Goal: Task Accomplishment & Management: Manage account settings

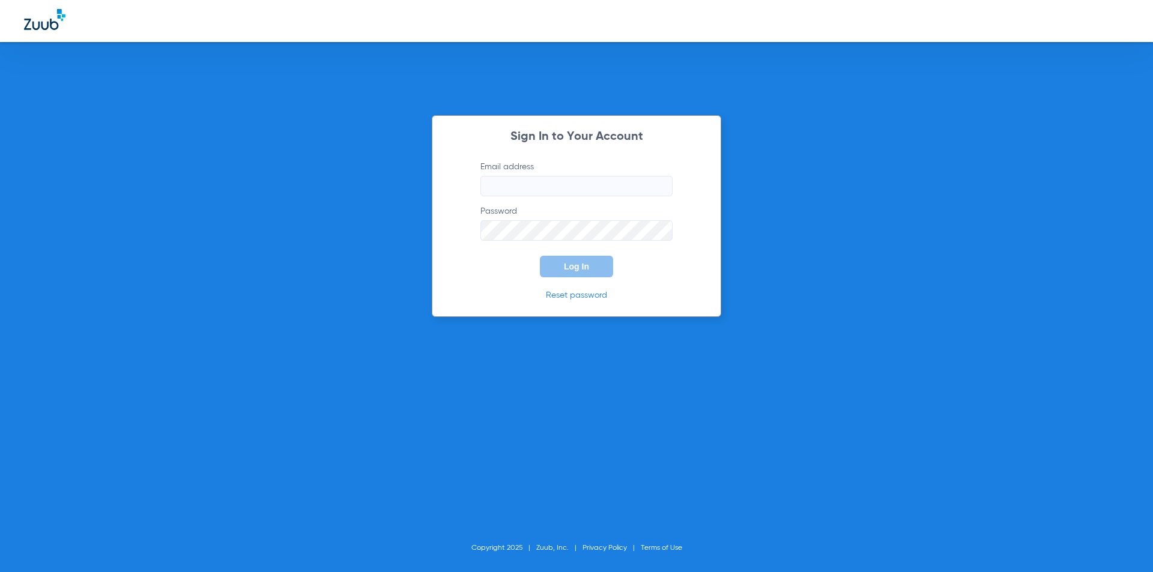
click at [480, 196] on div at bounding box center [480, 196] width 0 height 0
click at [663, 188] on input "Email address" at bounding box center [576, 186] width 192 height 20
click at [480, 196] on div at bounding box center [480, 196] width 0 height 0
click at [657, 189] on input "Email address Required" at bounding box center [576, 186] width 192 height 20
click at [770, 199] on div "Sign In to Your Account Email address Required Password Log In Reset password C…" at bounding box center [576, 286] width 1153 height 572
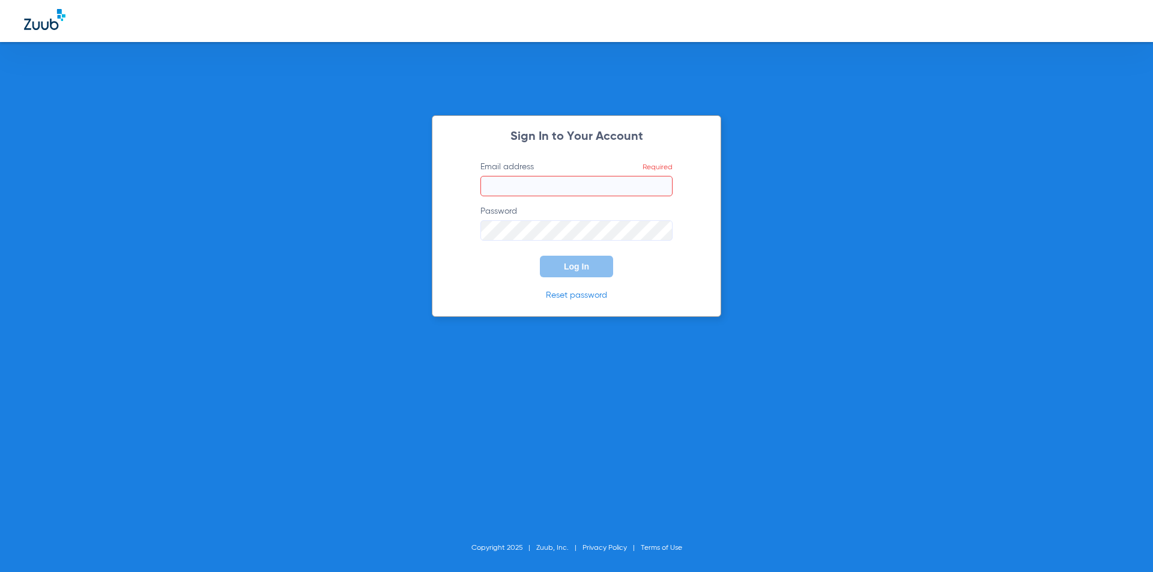
click at [518, 183] on input "Email address Required" at bounding box center [576, 186] width 192 height 20
type input "J"
type input "[EMAIL_ADDRESS][DOMAIN_NAME]"
click at [584, 264] on span "Log In" at bounding box center [576, 267] width 25 height 10
click at [445, 237] on div "Sign In to Your Account Email address [EMAIL_ADDRESS][DOMAIN_NAME] Password Log…" at bounding box center [576, 216] width 289 height 202
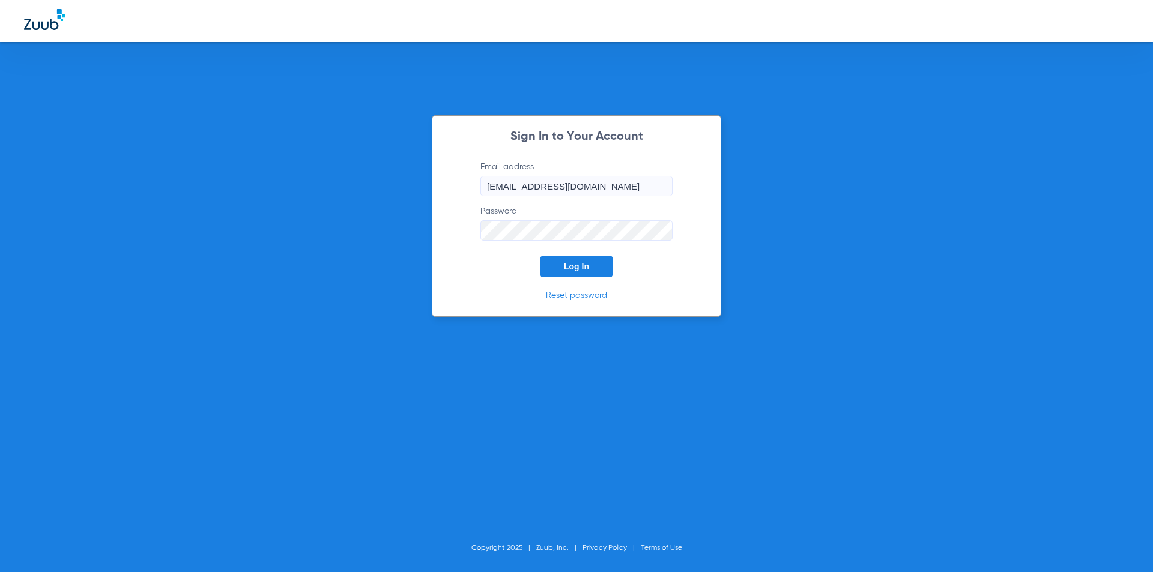
click at [540, 256] on button "Log In" at bounding box center [576, 267] width 73 height 22
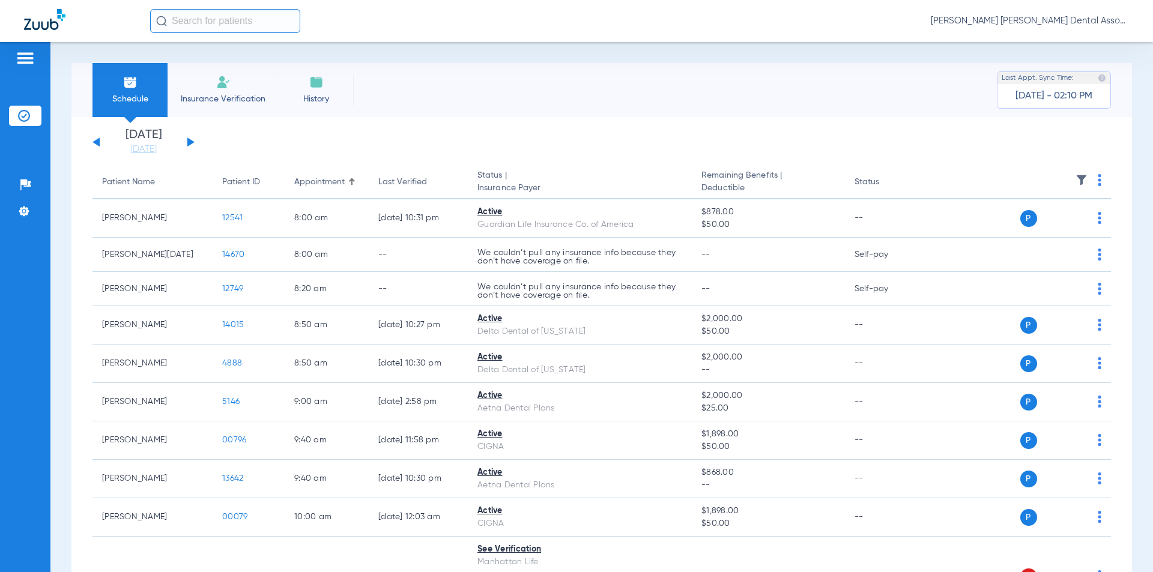
click at [22, 60] on img at bounding box center [25, 58] width 19 height 14
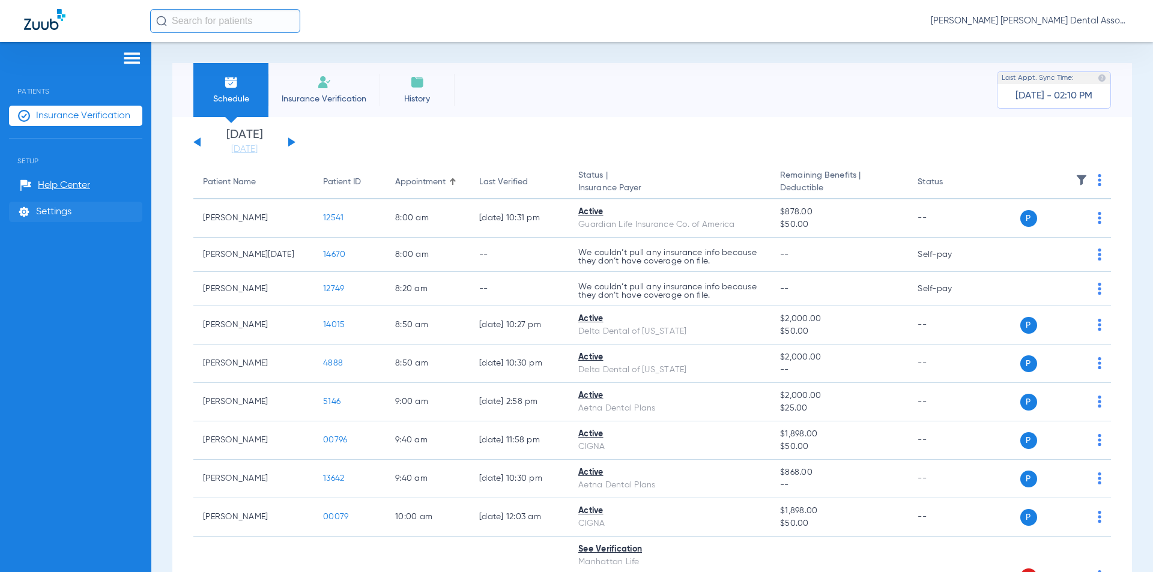
click at [67, 214] on span "Settings" at bounding box center [53, 212] width 35 height 12
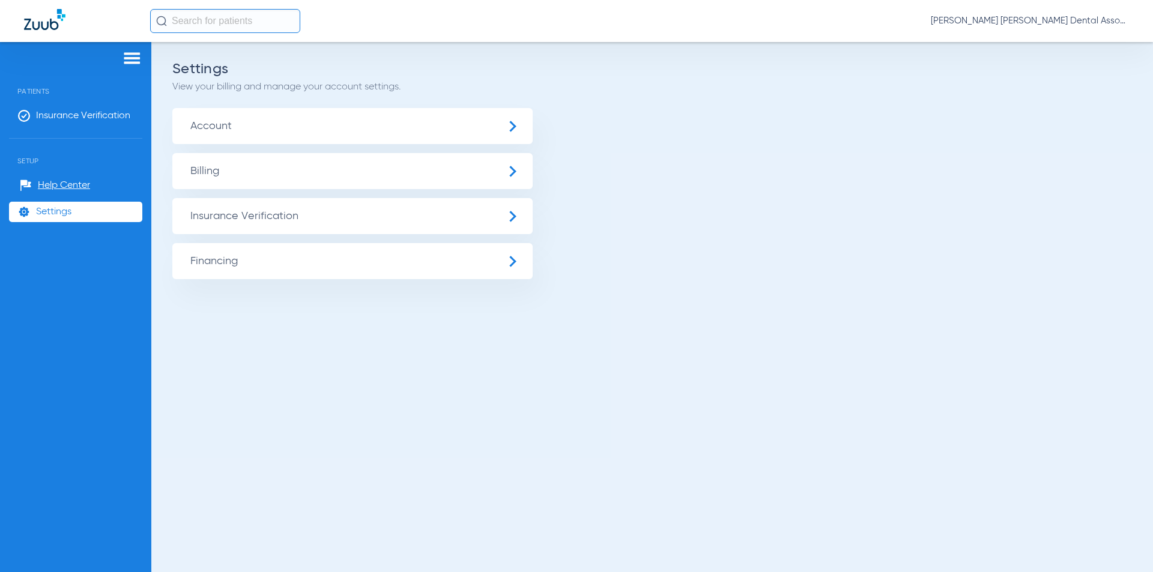
click at [220, 169] on span "Billing" at bounding box center [352, 171] width 360 height 36
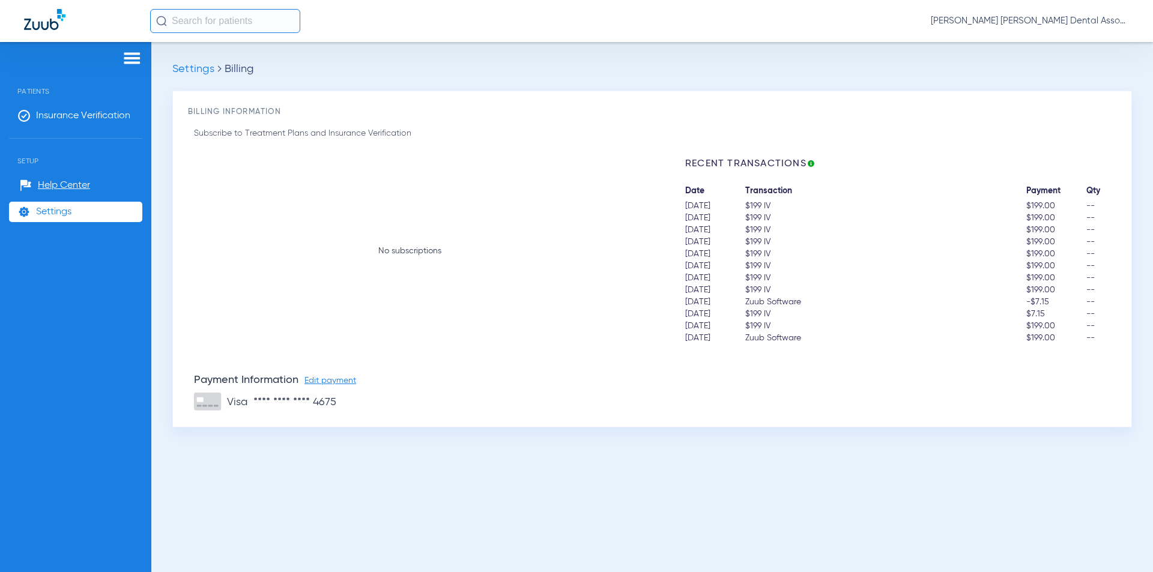
click at [330, 379] on span "Edit payment" at bounding box center [330, 380] width 52 height 8
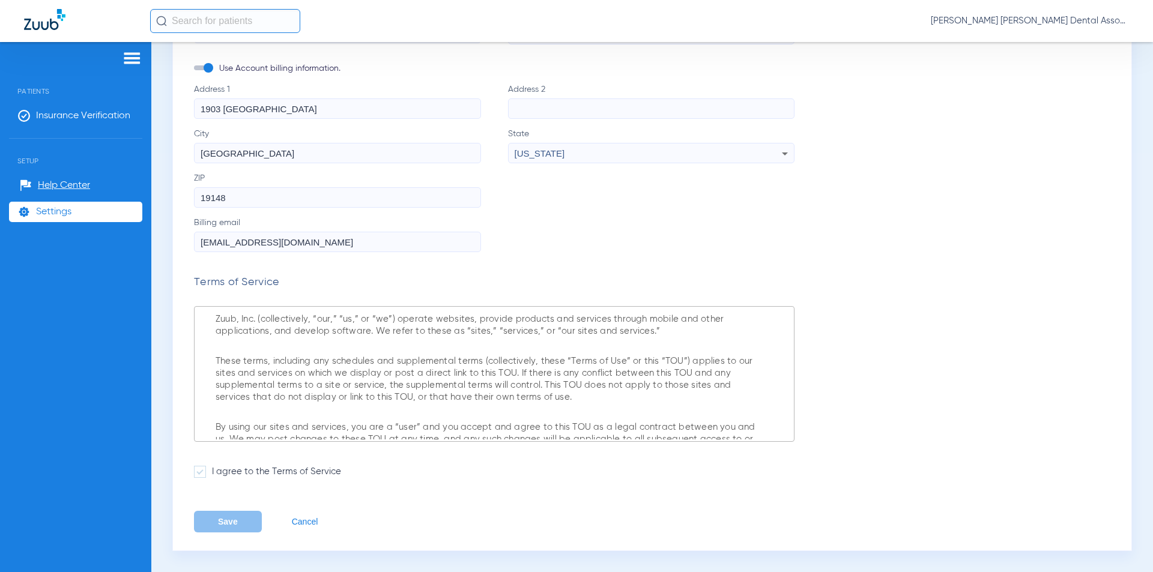
scroll to position [253, 0]
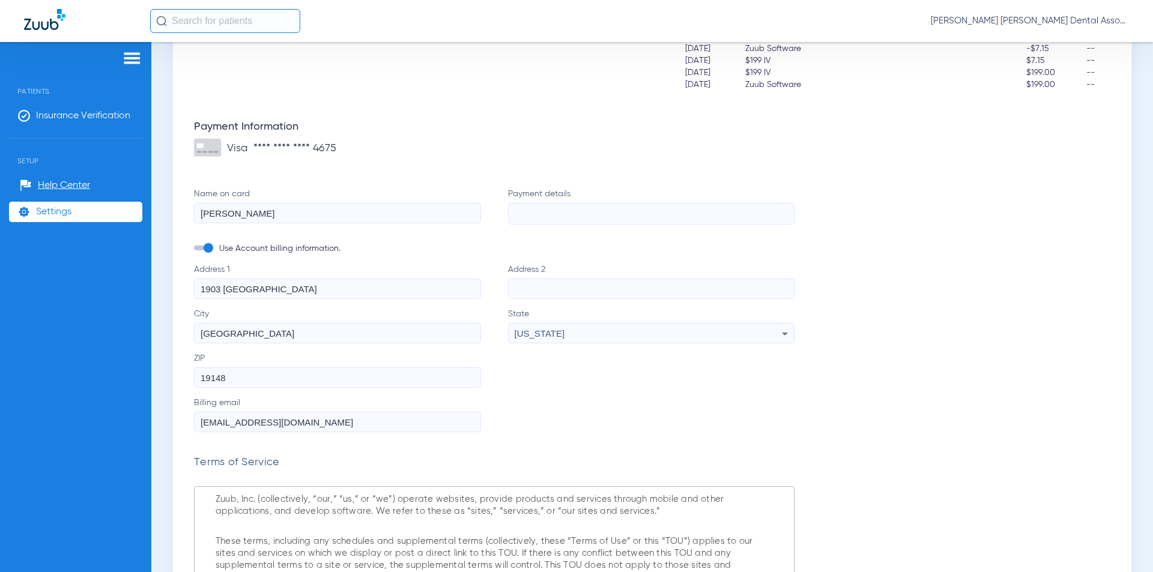
type input "[PERSON_NAME]"
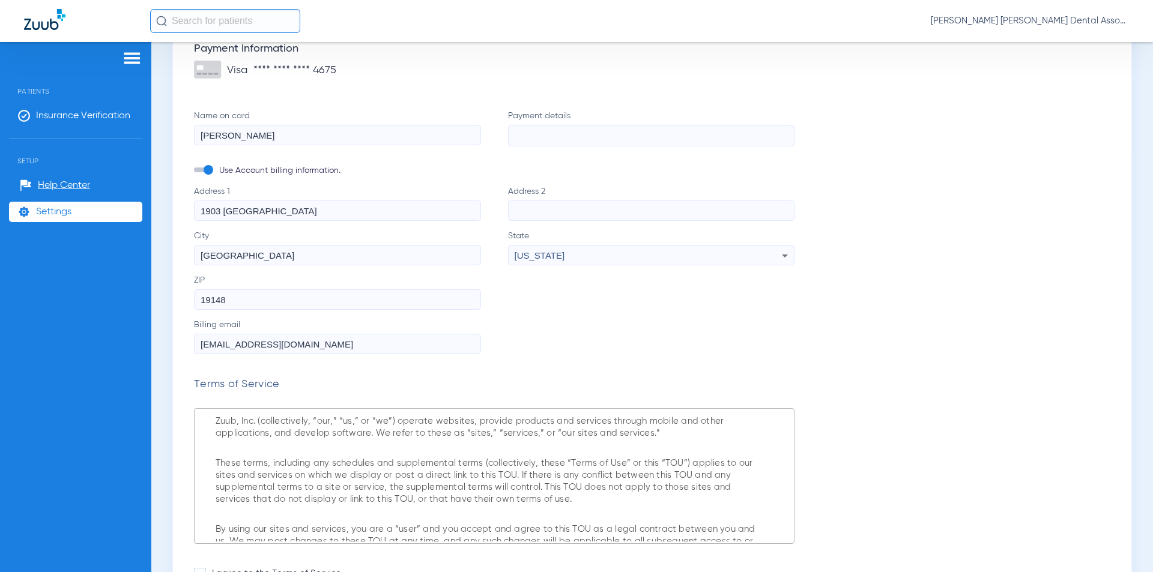
scroll to position [433, 0]
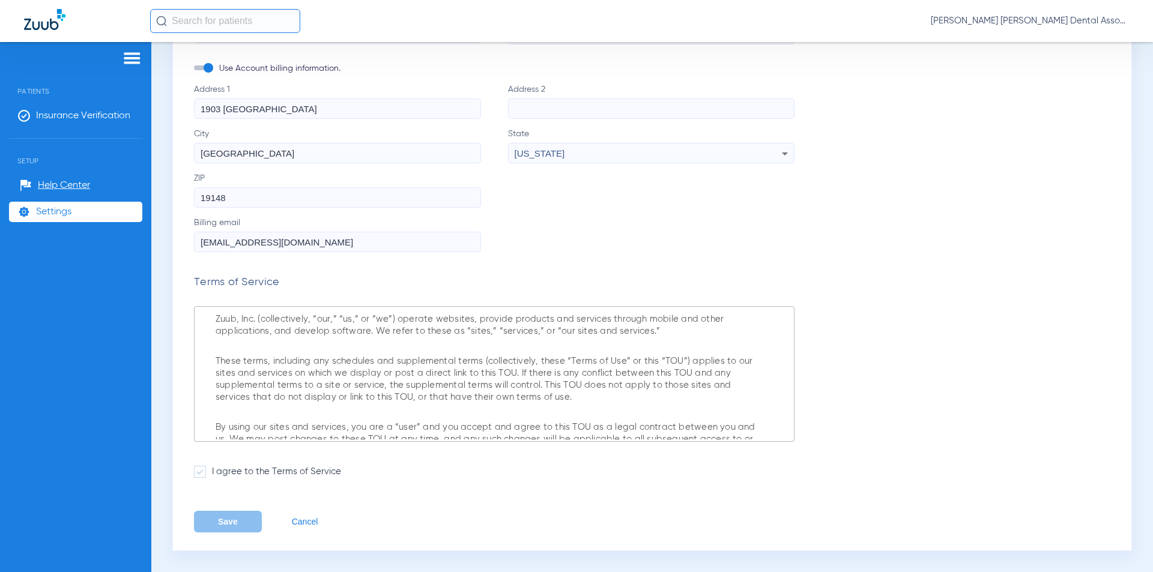
click at [198, 473] on span at bounding box center [200, 472] width 12 height 12
click at [214, 468] on input "I agree to the Terms of Service" at bounding box center [214, 468] width 0 height 0
click at [241, 517] on button "Save" at bounding box center [228, 522] width 68 height 22
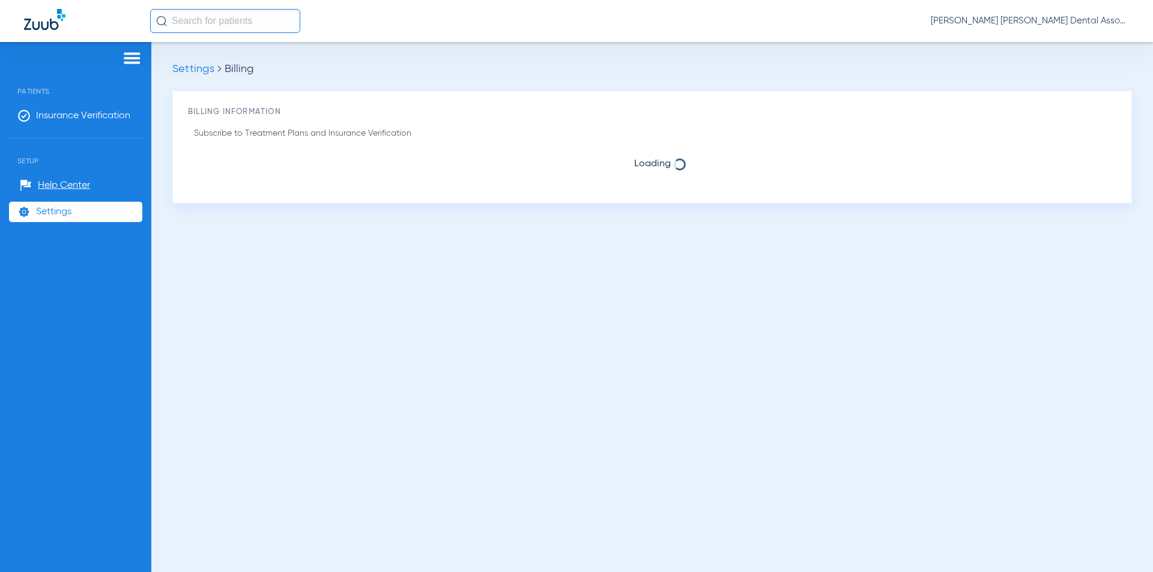
click at [127, 53] on img at bounding box center [131, 58] width 19 height 14
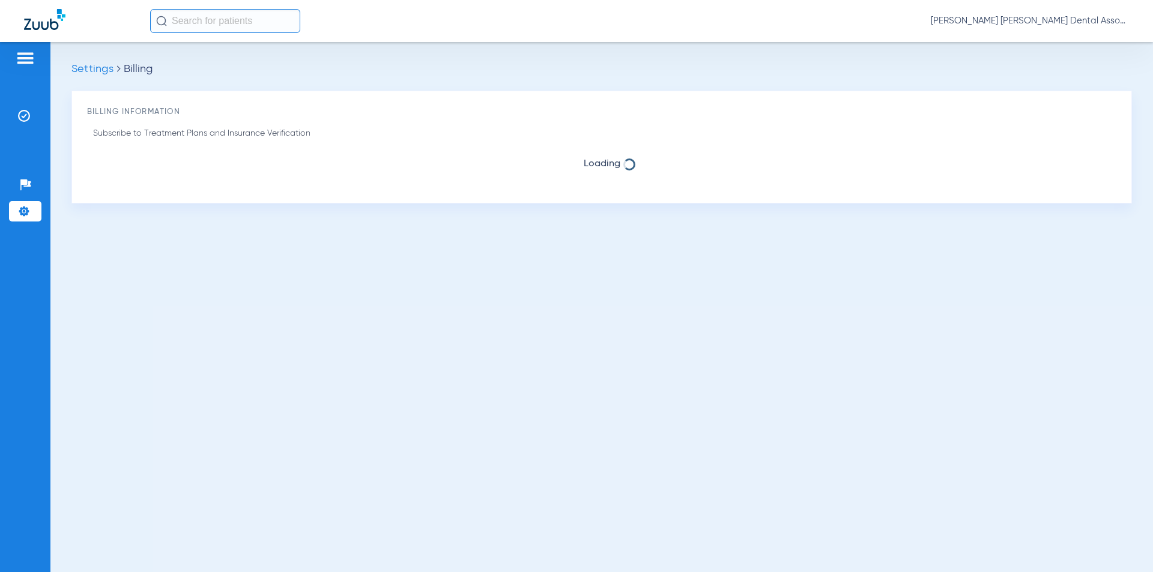
click at [18, 61] on img at bounding box center [25, 58] width 19 height 14
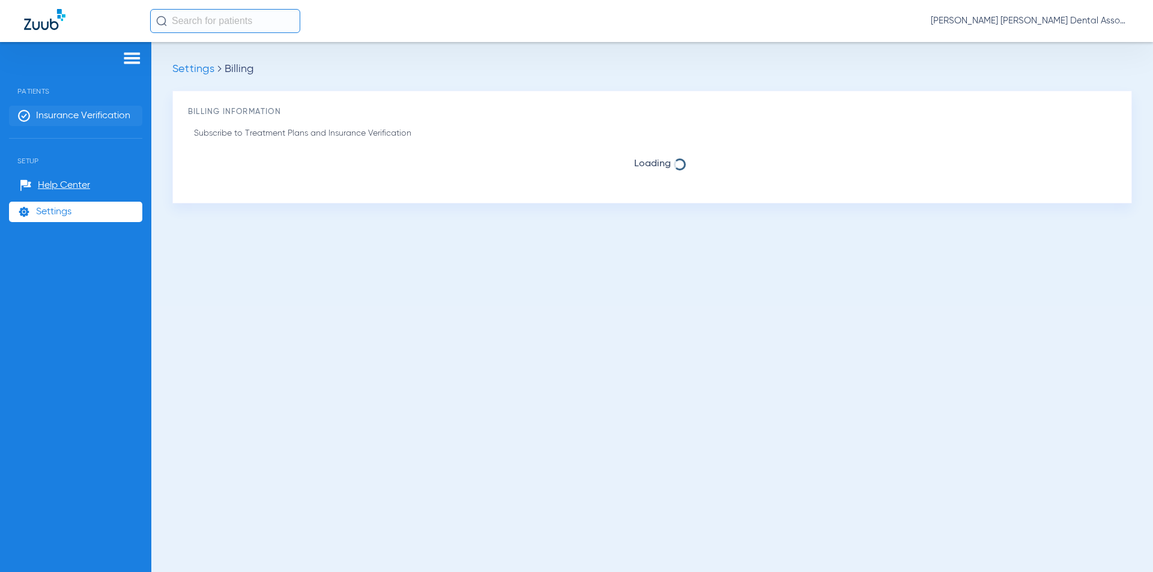
click at [85, 113] on span "Insurance Verification" at bounding box center [83, 116] width 94 height 12
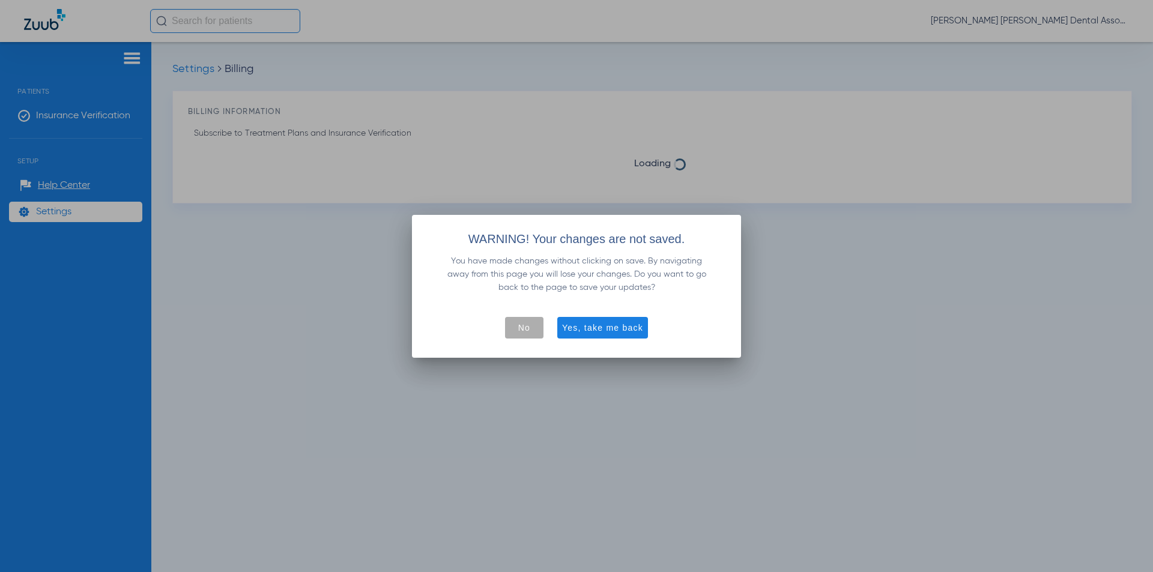
click at [527, 327] on span "No" at bounding box center [524, 328] width 12 height 12
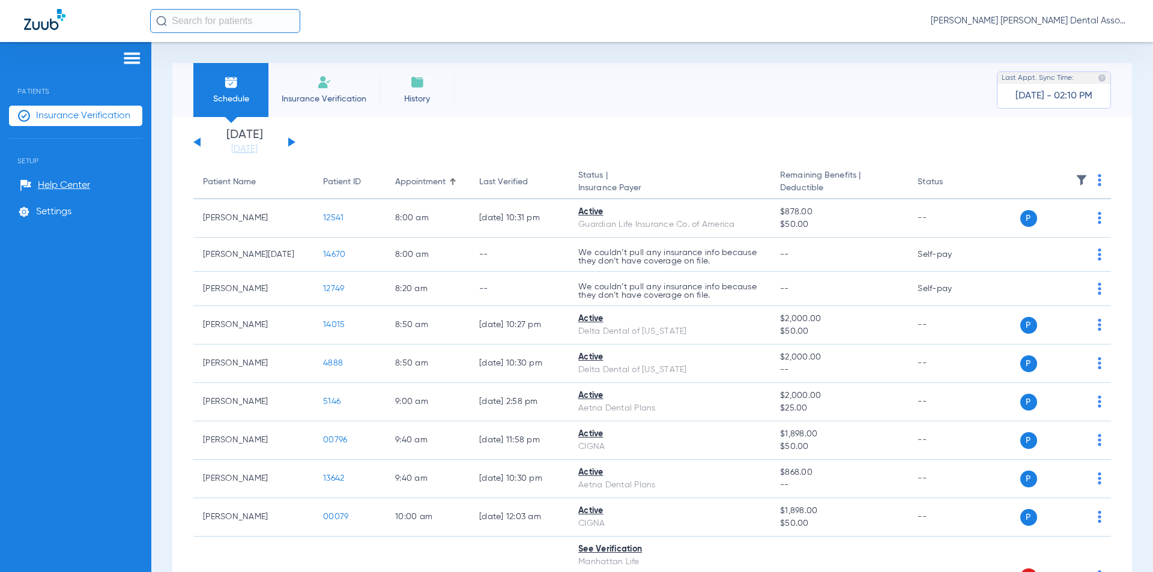
click at [130, 56] on img at bounding box center [131, 58] width 19 height 14
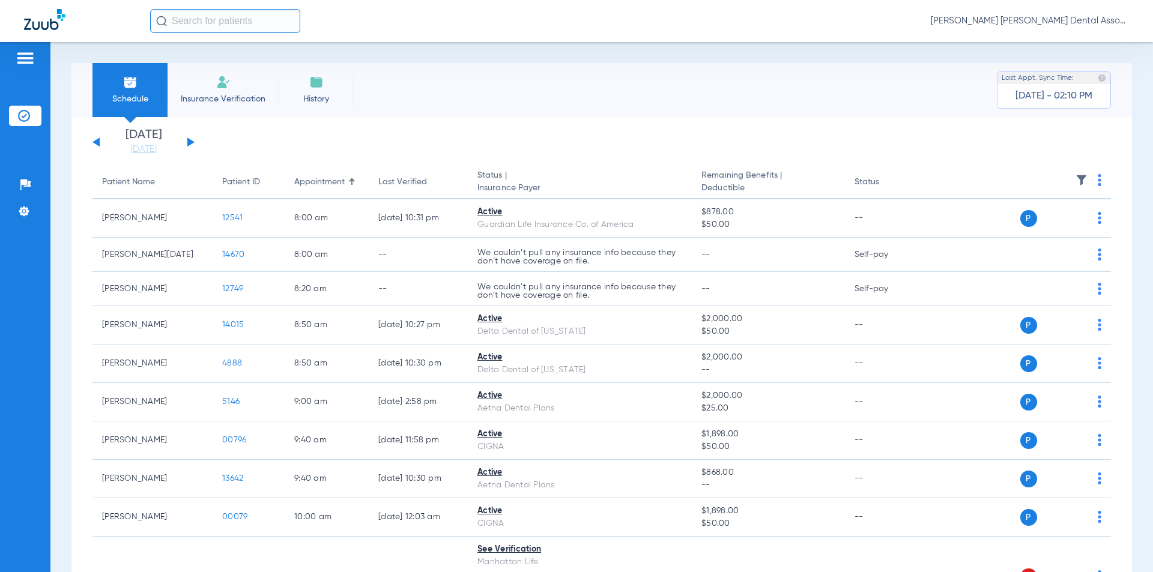
click at [31, 65] on img at bounding box center [25, 58] width 19 height 14
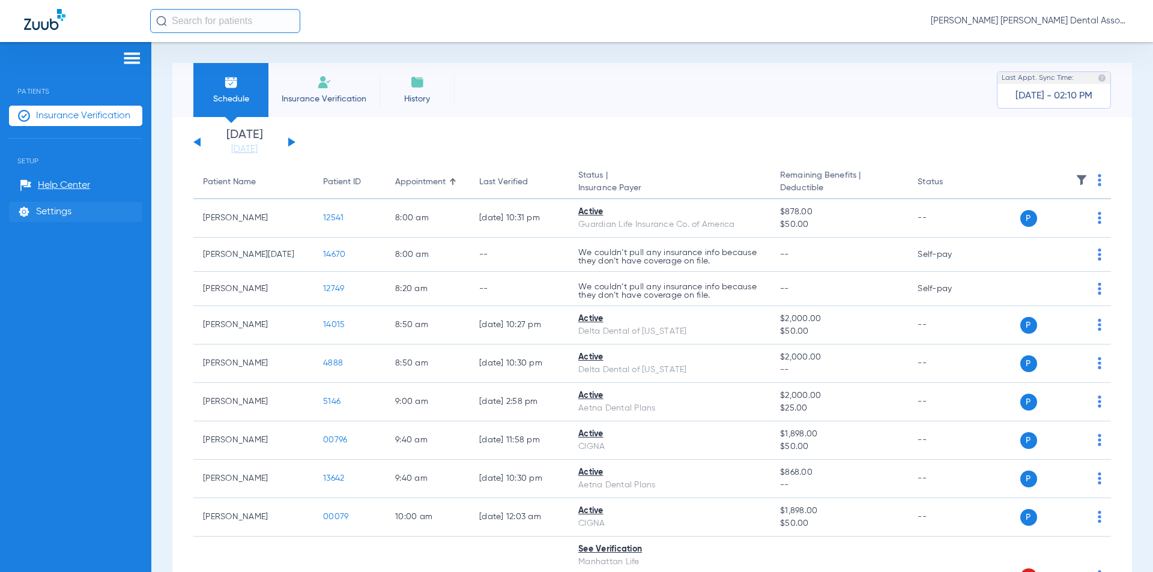
click at [55, 211] on span "Settings" at bounding box center [53, 212] width 35 height 12
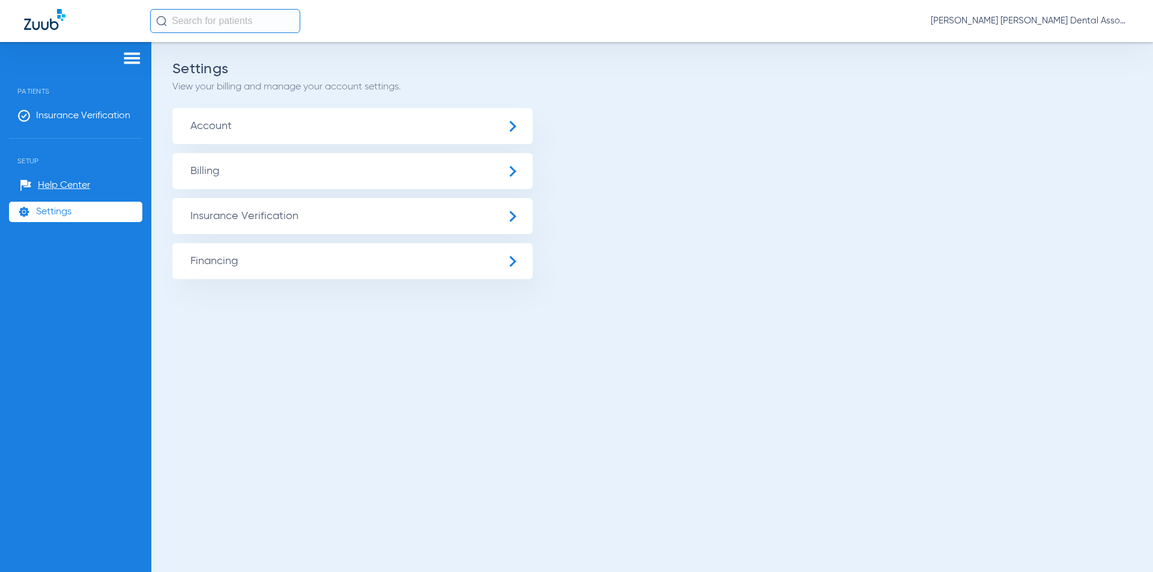
click at [233, 167] on span "Billing" at bounding box center [352, 171] width 360 height 36
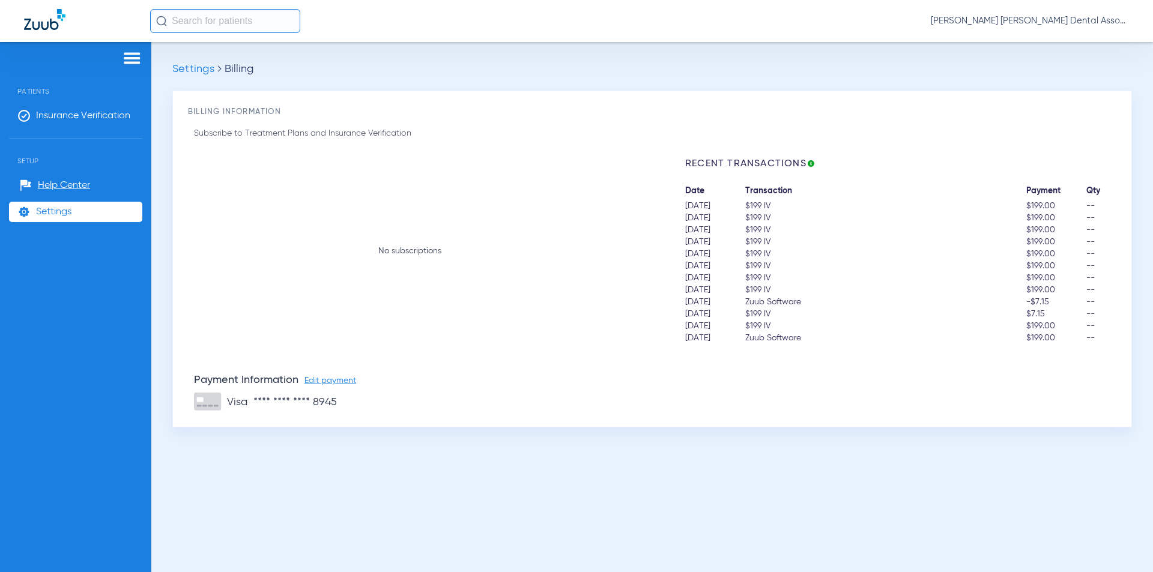
click at [330, 381] on span "Edit payment" at bounding box center [330, 380] width 52 height 8
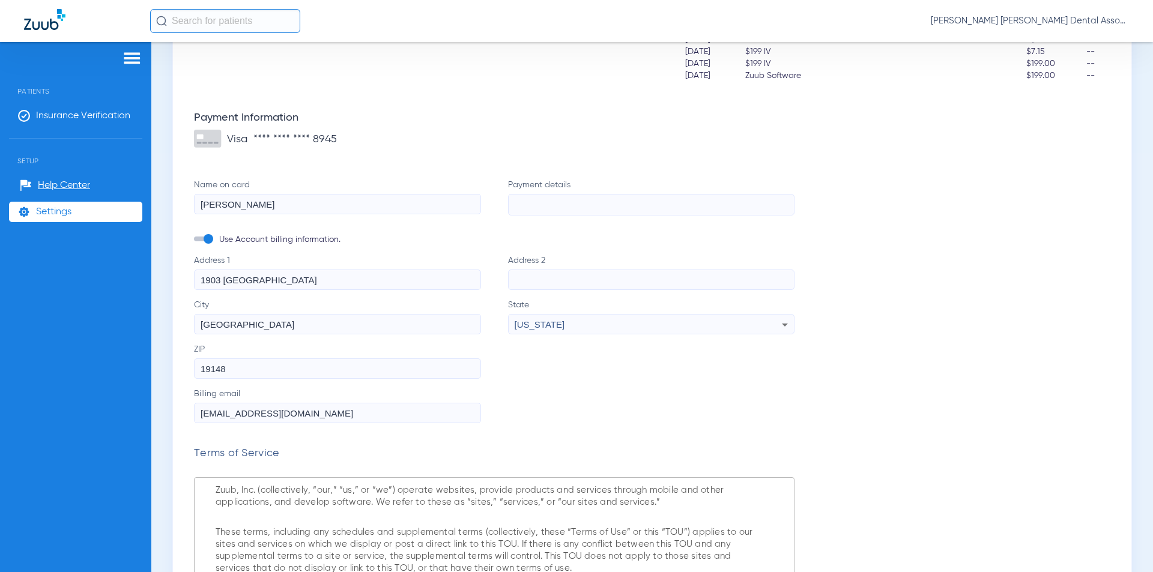
scroll to position [120, 0]
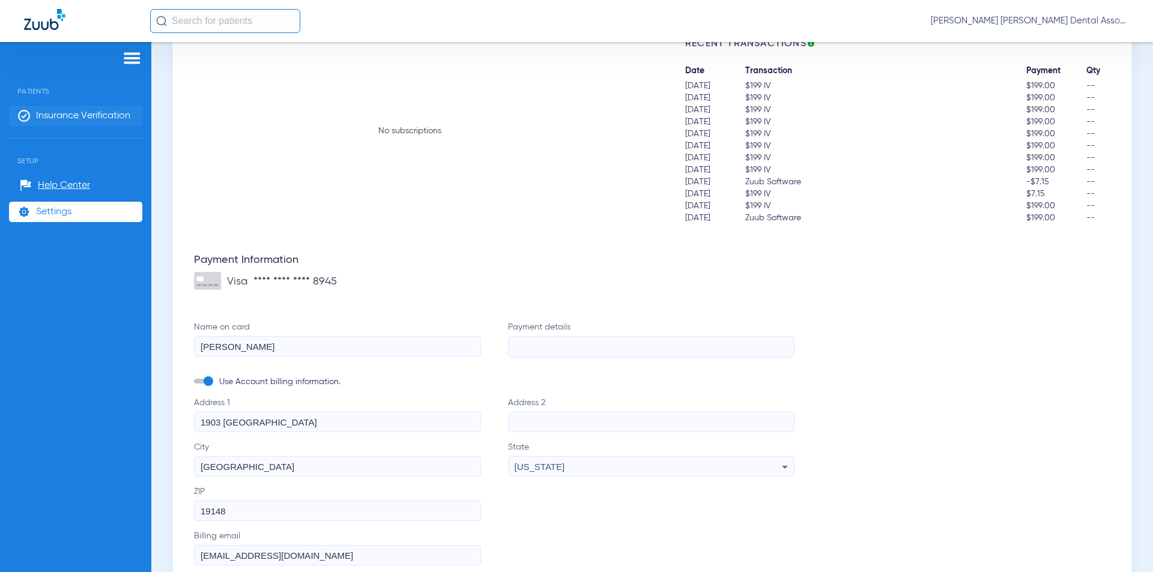
click at [54, 117] on span "Insurance Verification" at bounding box center [83, 116] width 94 height 12
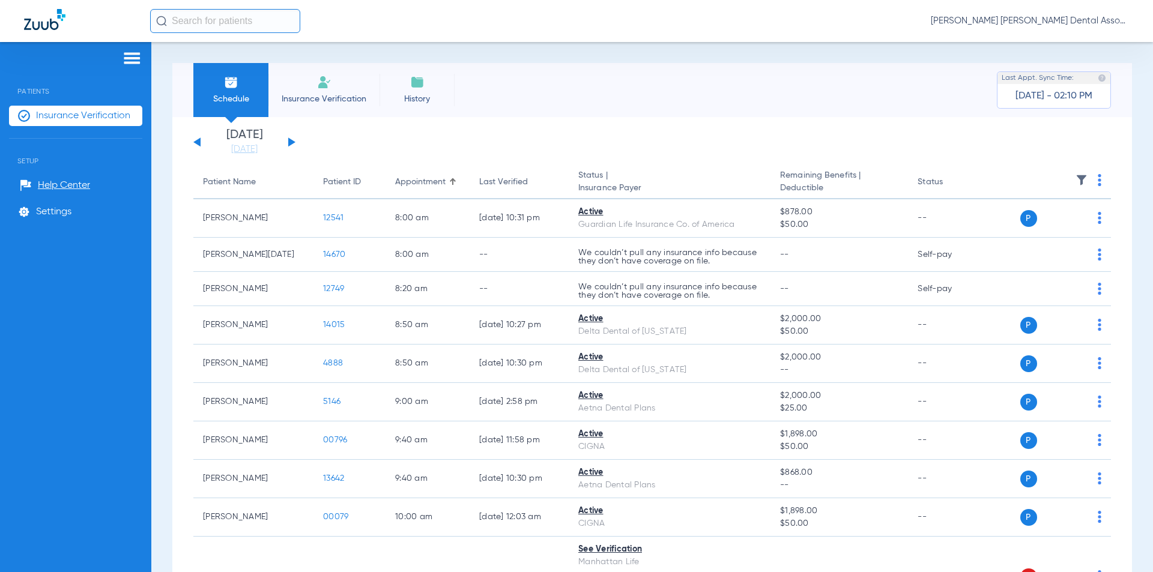
click at [1113, 19] on span "[PERSON_NAME] [PERSON_NAME] Dental Associates" at bounding box center [1030, 21] width 198 height 12
click at [1101, 43] on span "Log out" at bounding box center [1094, 42] width 47 height 8
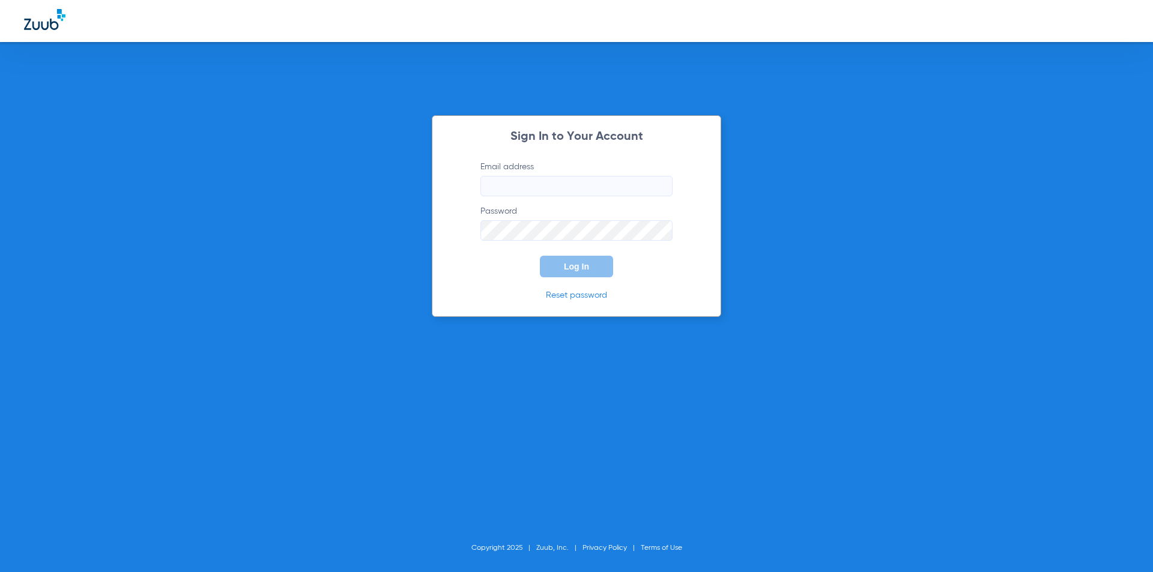
click at [560, 189] on input "Email address" at bounding box center [576, 186] width 192 height 20
type input "mestichellibarnes1903"
click at [604, 187] on input "mestichellibarnes1903" at bounding box center [576, 186] width 192 height 20
